Goal: Task Accomplishment & Management: Manage account settings

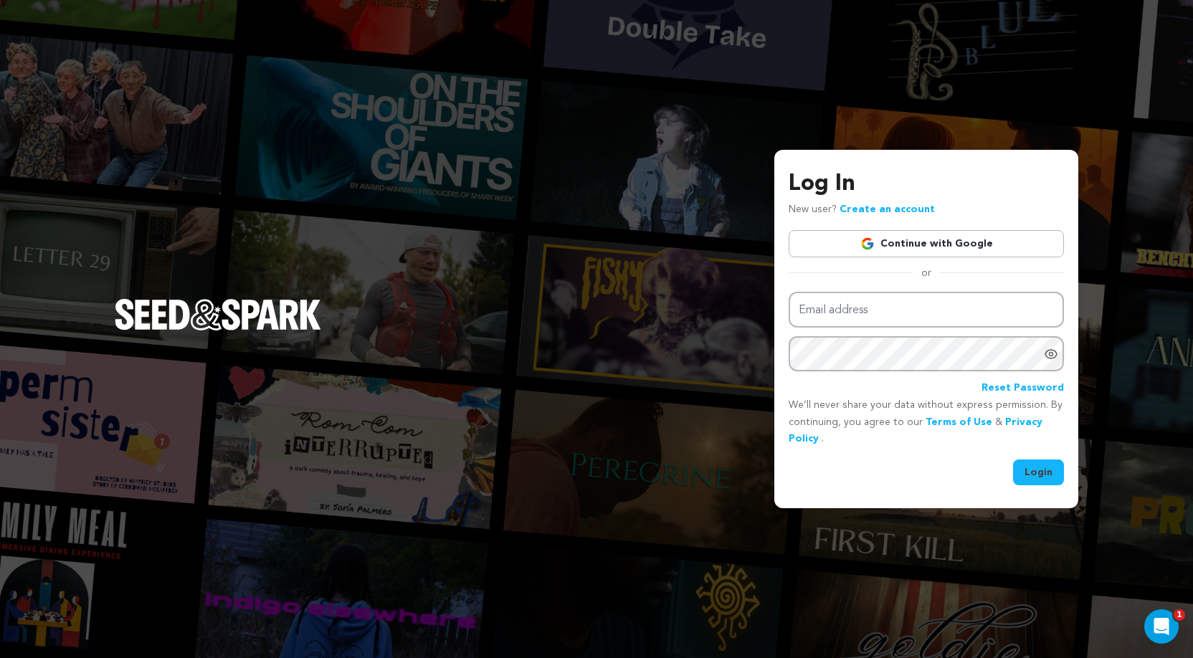
type input "[EMAIL_ADDRESS][DOMAIN_NAME]"
click at [1042, 471] on button "Login" at bounding box center [1038, 473] width 51 height 26
click at [1040, 487] on div "Log In New user? Create an account Continue with Google or Email address [EMAIL…" at bounding box center [926, 329] width 304 height 359
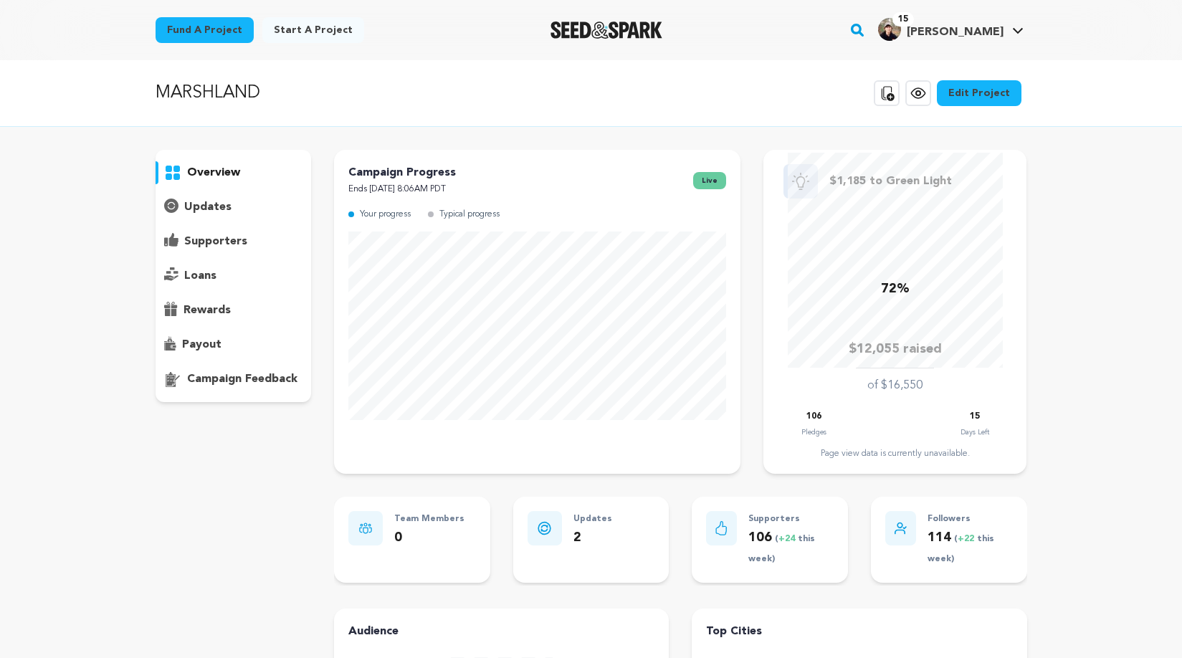
click at [1040, 476] on div "overview" at bounding box center [592, 533] width 918 height 766
